Goal: Task Accomplishment & Management: Use online tool/utility

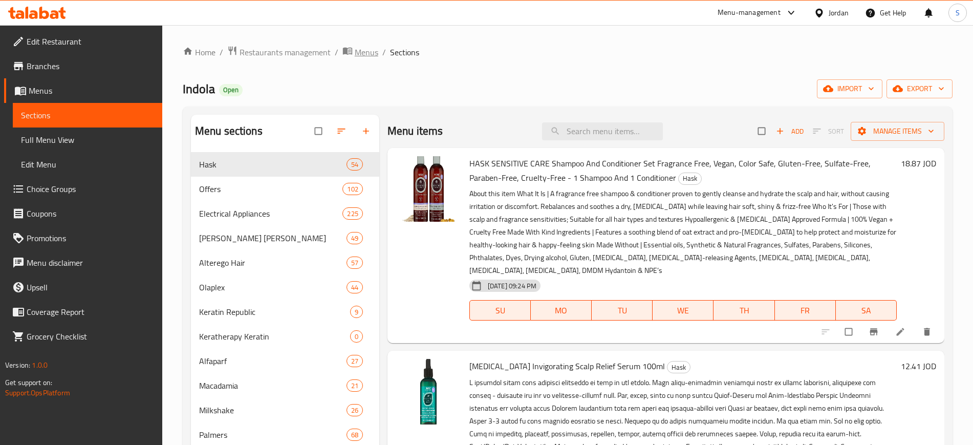
click at [363, 53] on span "Menus" at bounding box center [367, 52] width 24 height 12
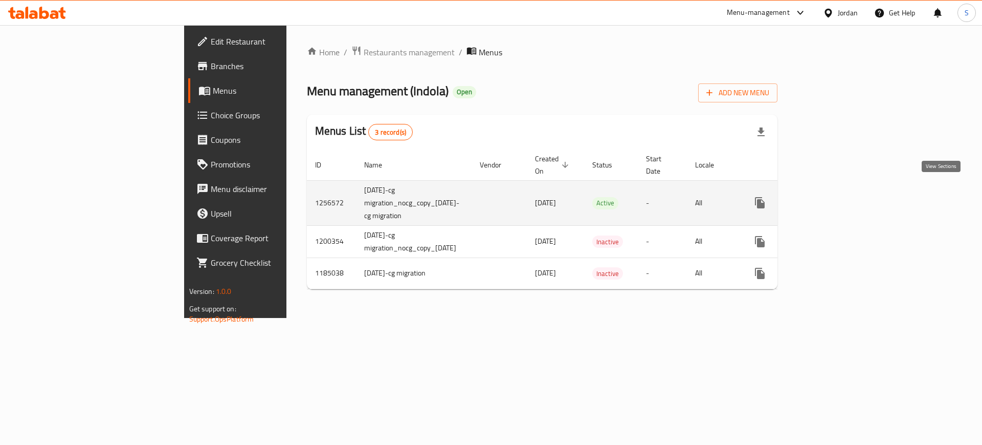
click at [840, 196] on icon "enhanced table" at bounding box center [834, 202] width 12 height 12
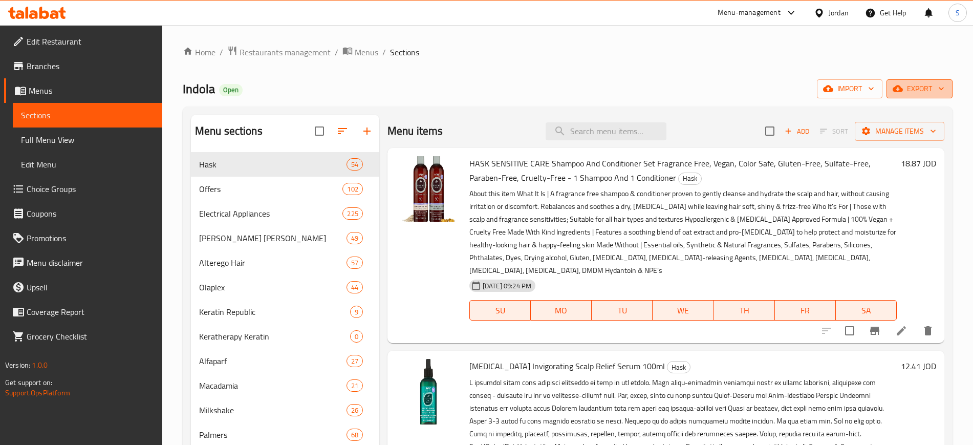
click at [917, 91] on span "export" at bounding box center [919, 88] width 50 height 13
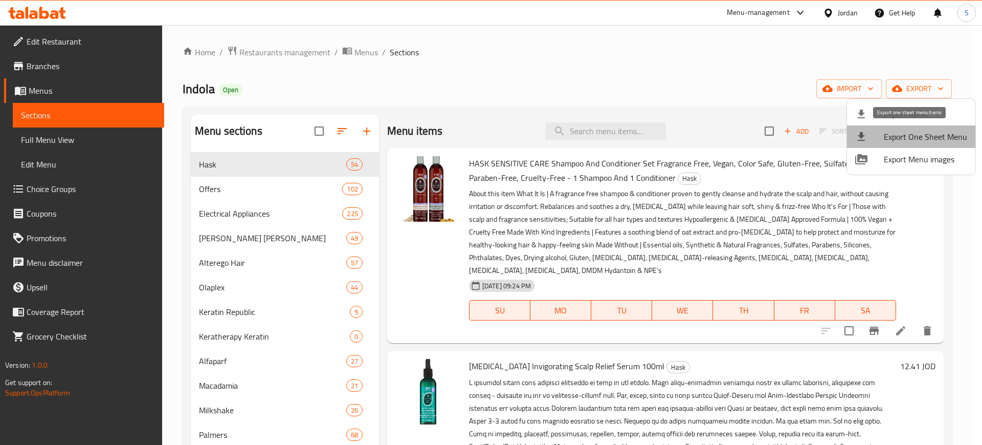
click at [925, 137] on span "Export One Sheet Menu" at bounding box center [925, 136] width 83 height 12
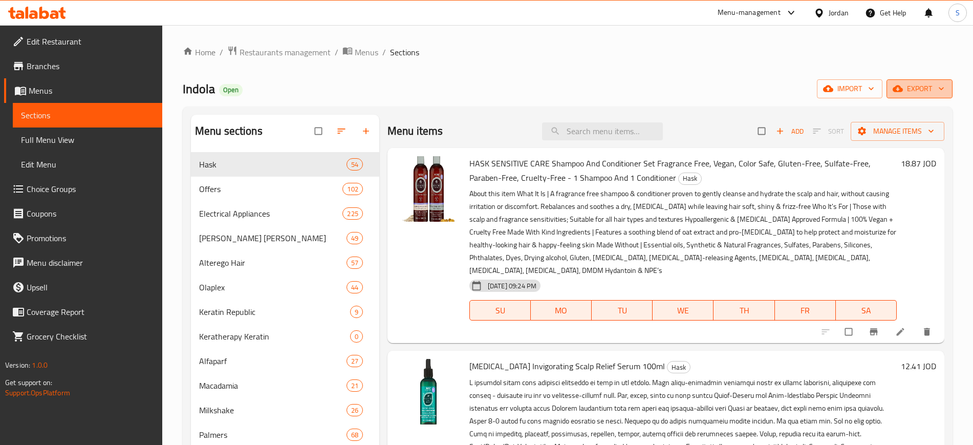
click at [929, 85] on span "export" at bounding box center [919, 88] width 50 height 13
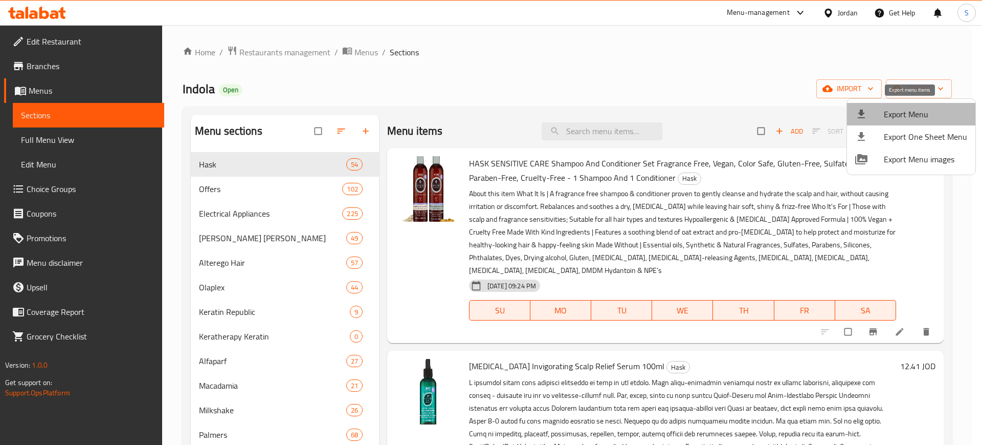
click at [927, 114] on span "Export Menu" at bounding box center [925, 114] width 83 height 12
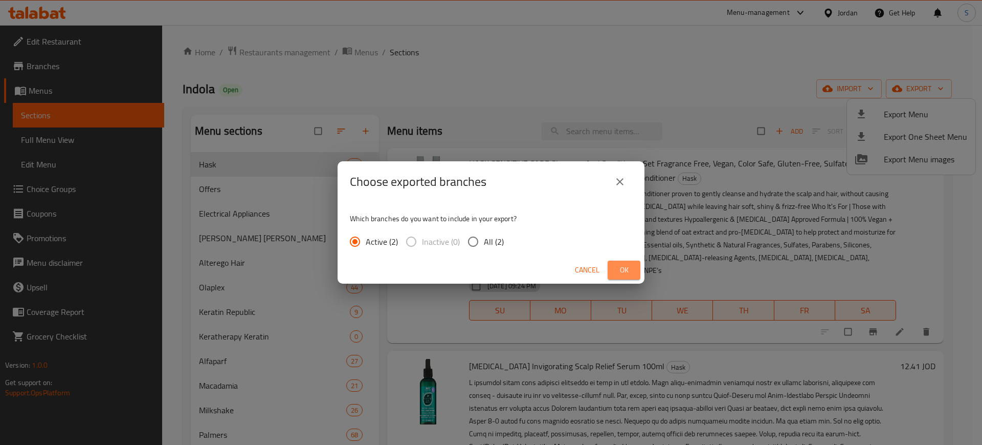
click at [628, 273] on span "Ok" at bounding box center [624, 270] width 16 height 13
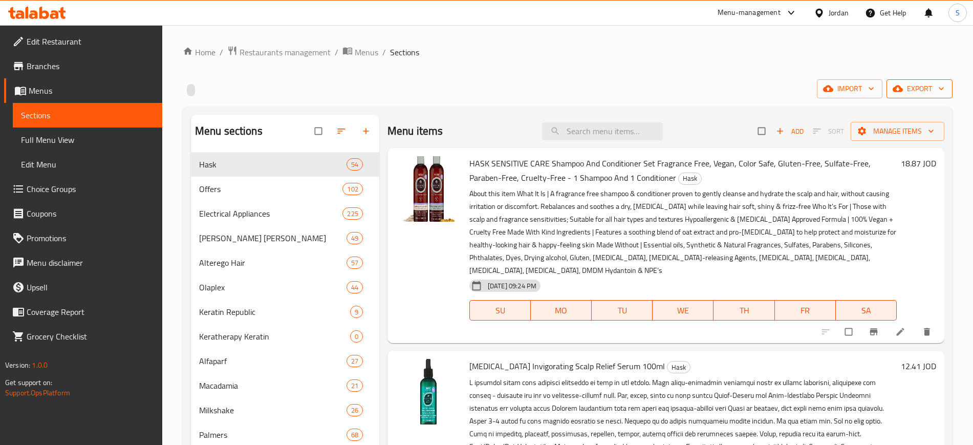
click at [917, 93] on span "export" at bounding box center [919, 88] width 50 height 13
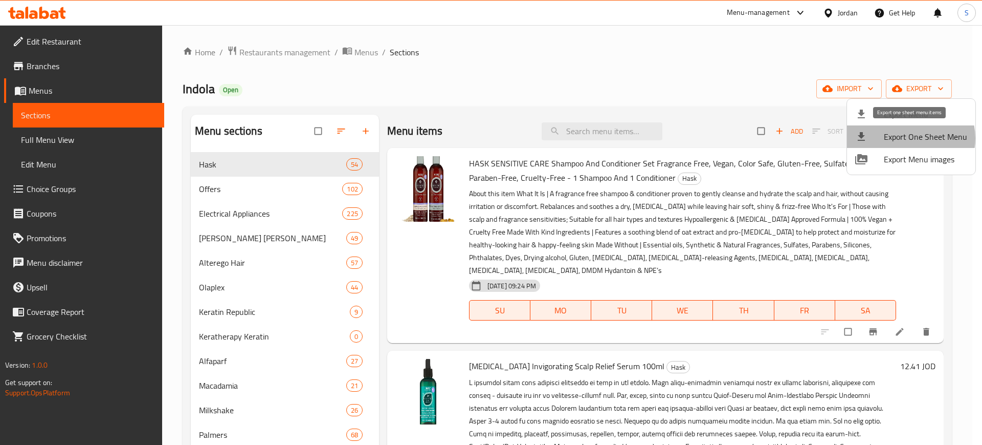
click at [909, 138] on span "Export One Sheet Menu" at bounding box center [925, 136] width 83 height 12
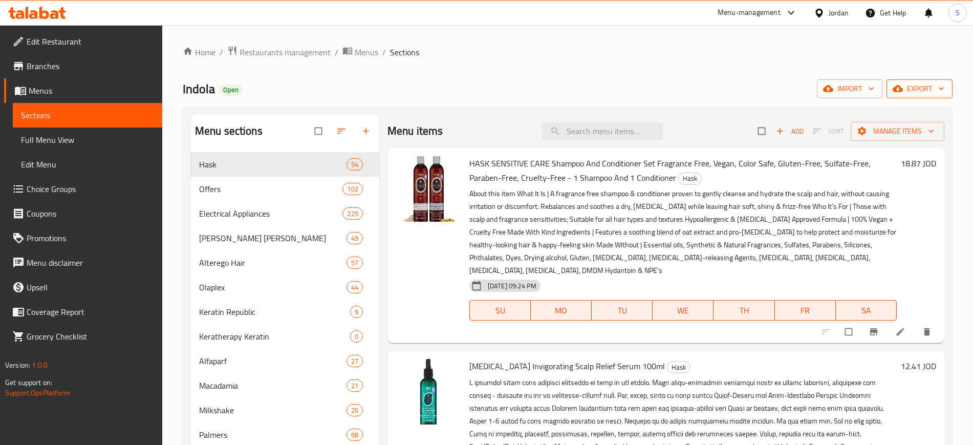
click at [917, 84] on span "export" at bounding box center [919, 88] width 50 height 13
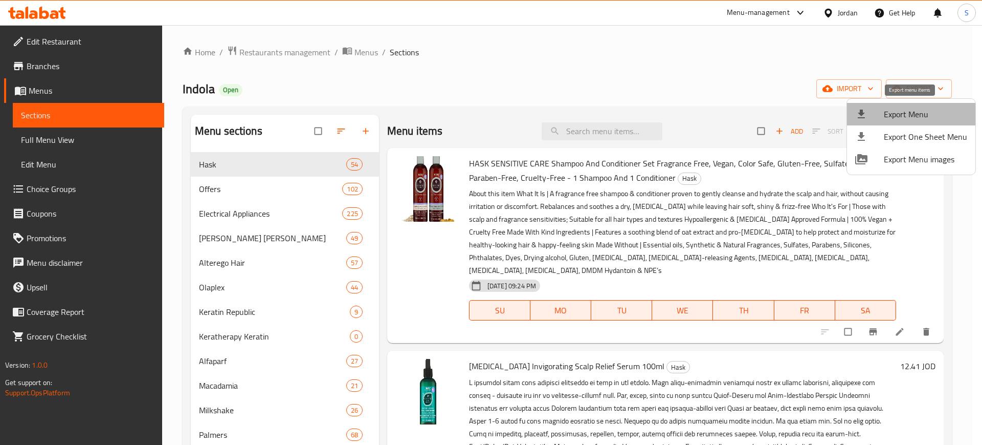
click at [917, 114] on span "Export Menu" at bounding box center [925, 114] width 83 height 12
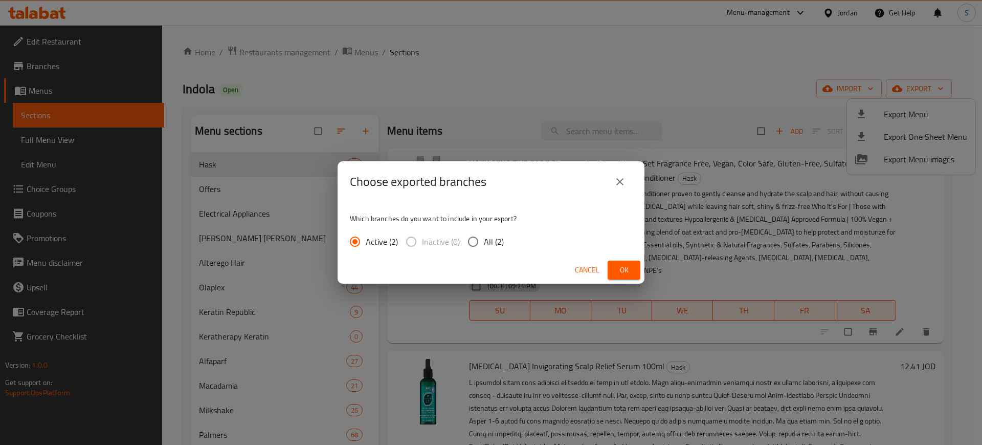
click at [620, 266] on span "Ok" at bounding box center [624, 270] width 16 height 13
